Goal: Find specific page/section: Find specific page/section

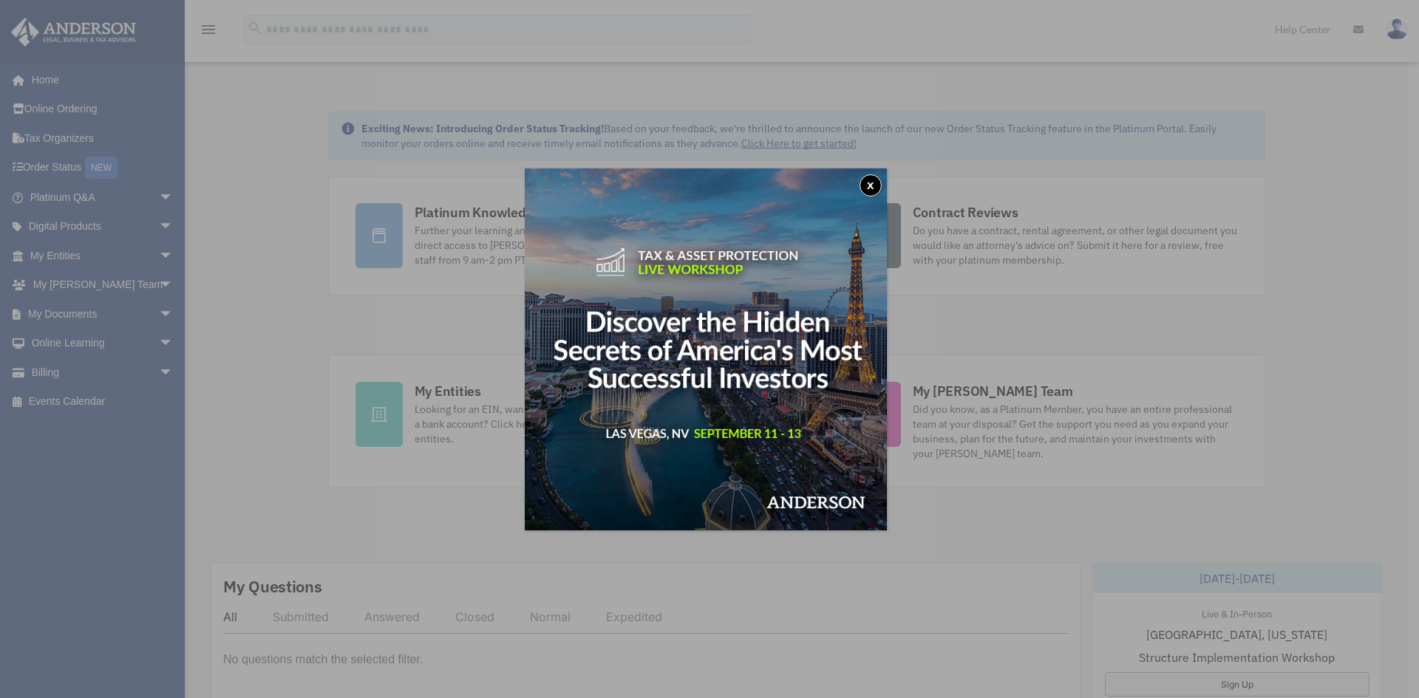
click at [869, 183] on button "x" at bounding box center [870, 185] width 22 height 22
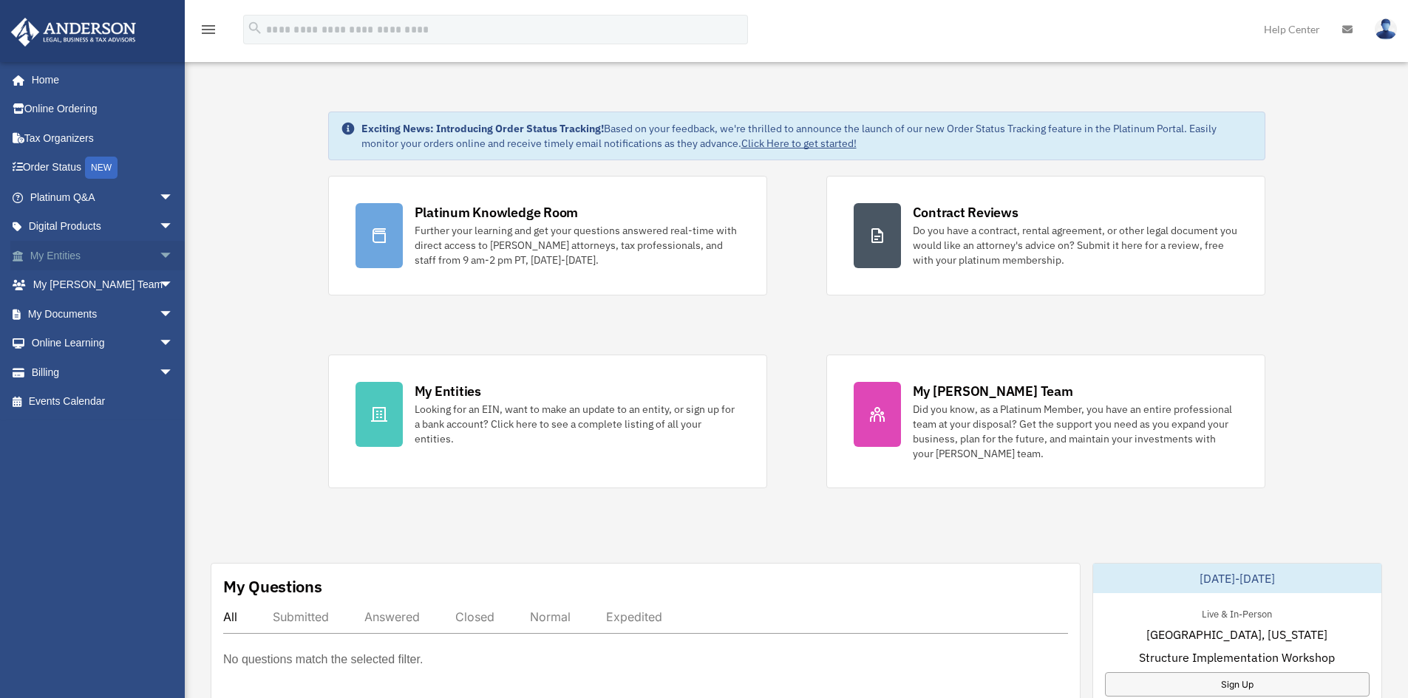
click at [58, 256] on link "My Entities arrow_drop_down" at bounding box center [102, 256] width 185 height 30
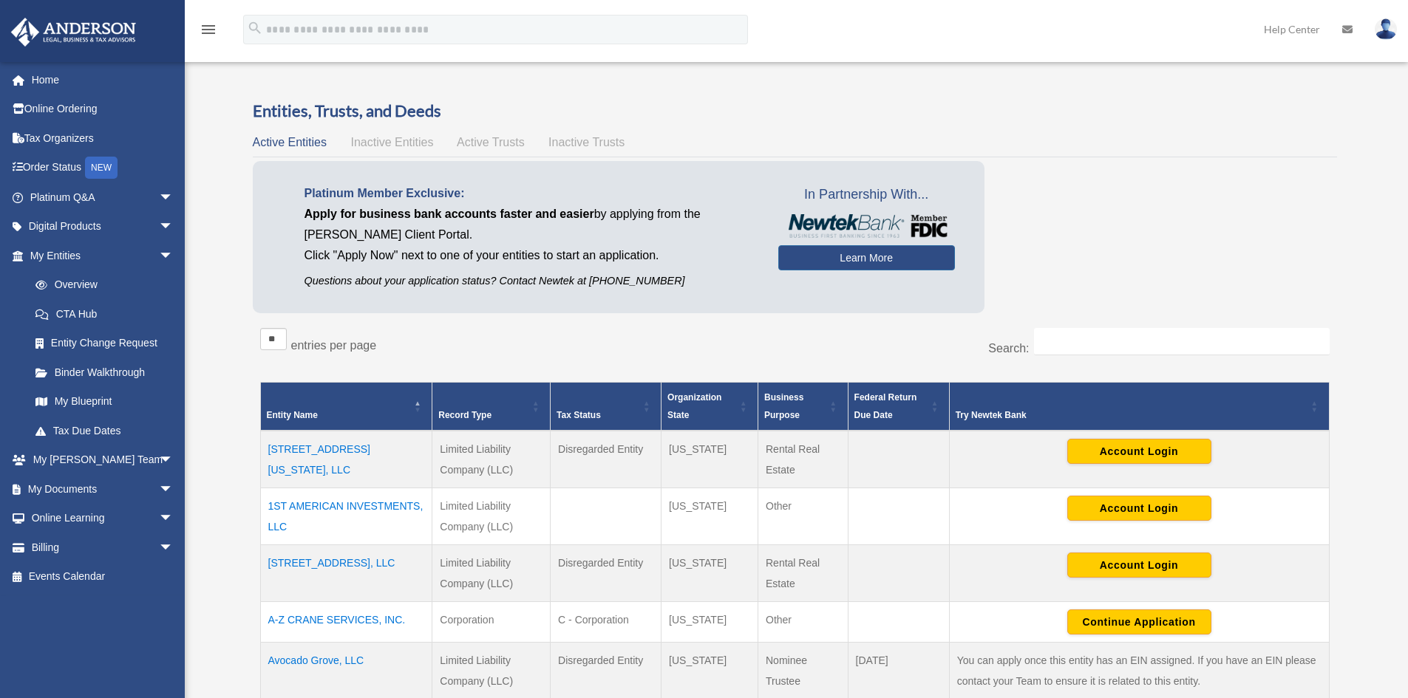
click at [501, 141] on span "Active Trusts" at bounding box center [491, 142] width 68 height 13
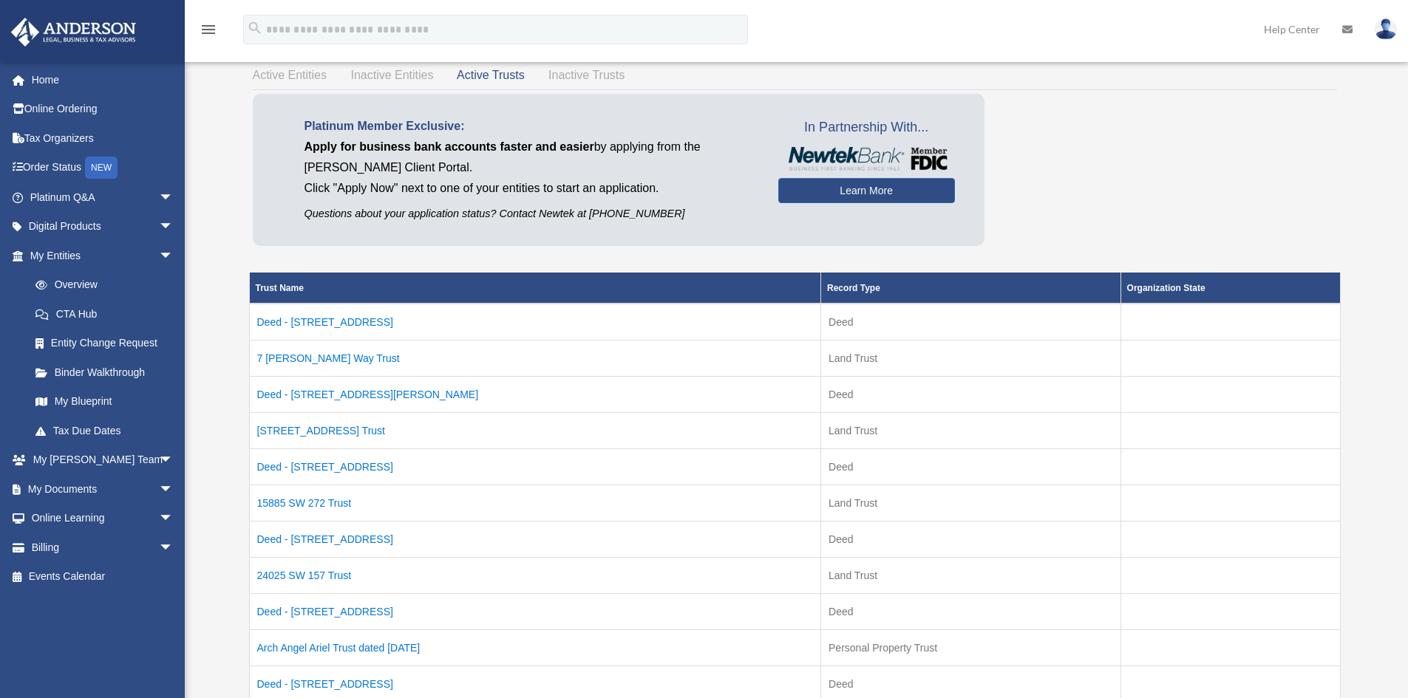
scroll to position [74, 0]
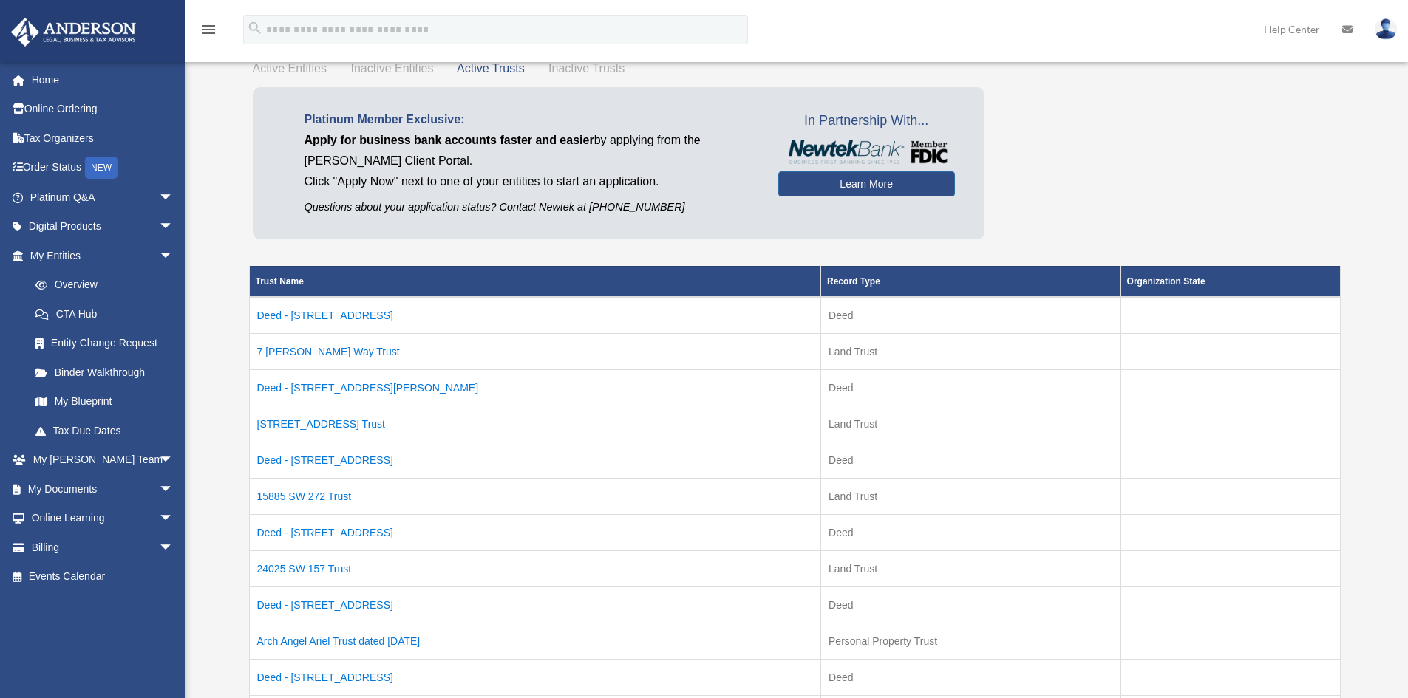
click at [316, 458] on td "Deed - 24025 SW 157th Avenue" at bounding box center [535, 460] width 572 height 36
